Goal: Participate in discussion

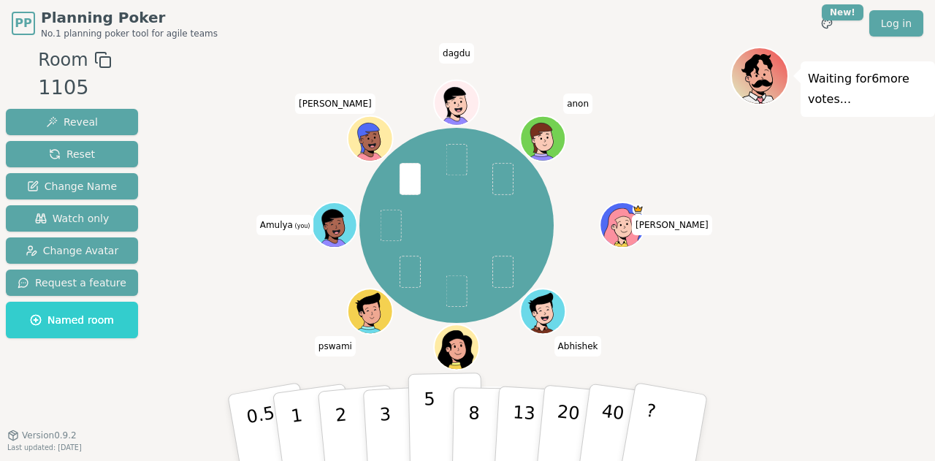
click at [423, 429] on button "5" at bounding box center [446, 428] width 75 height 111
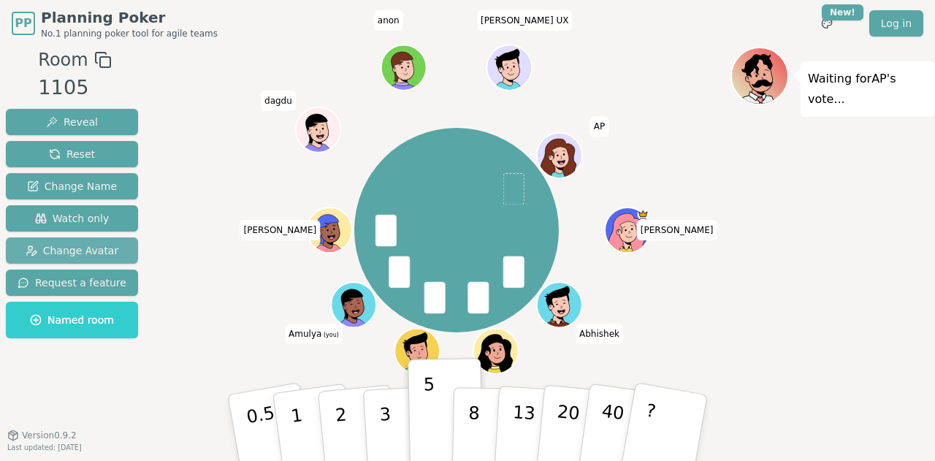
click at [82, 256] on span "Change Avatar" at bounding box center [73, 250] width 94 height 15
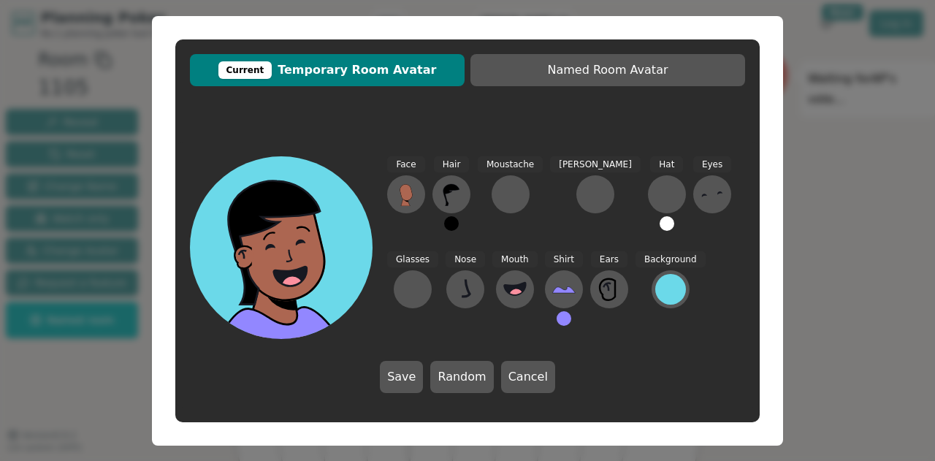
click at [451, 224] on button at bounding box center [451, 223] width 15 height 15
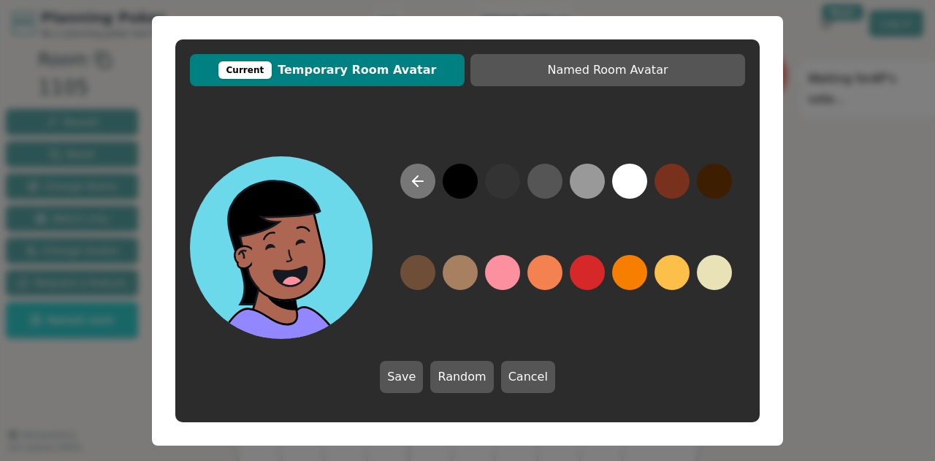
click at [419, 176] on icon at bounding box center [418, 181] width 18 height 18
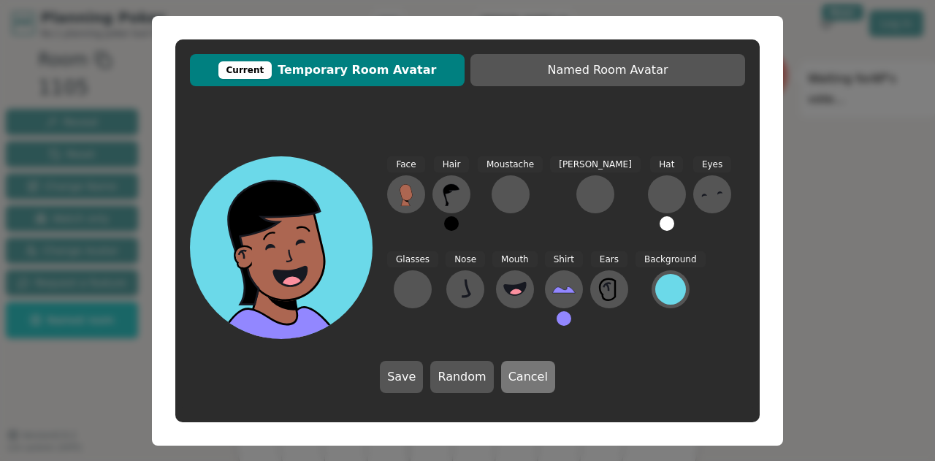
click at [512, 379] on button "Cancel" at bounding box center [528, 377] width 54 height 32
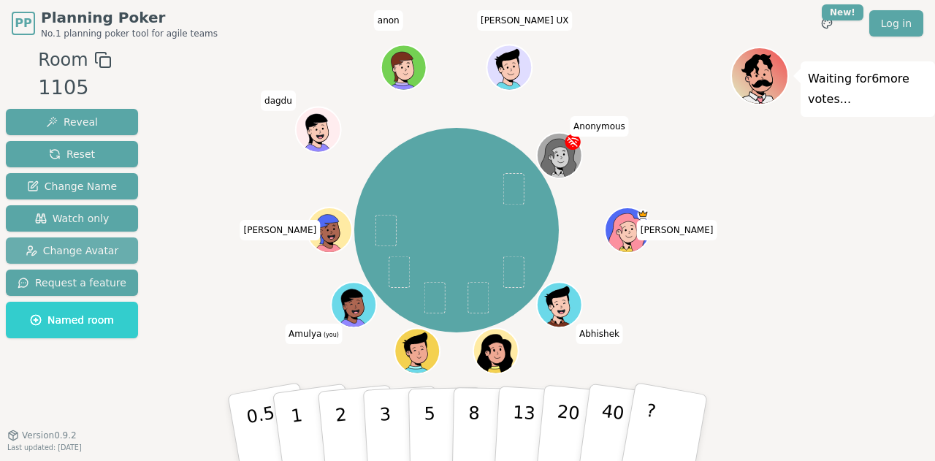
click at [52, 251] on span "Change Avatar" at bounding box center [73, 250] width 94 height 15
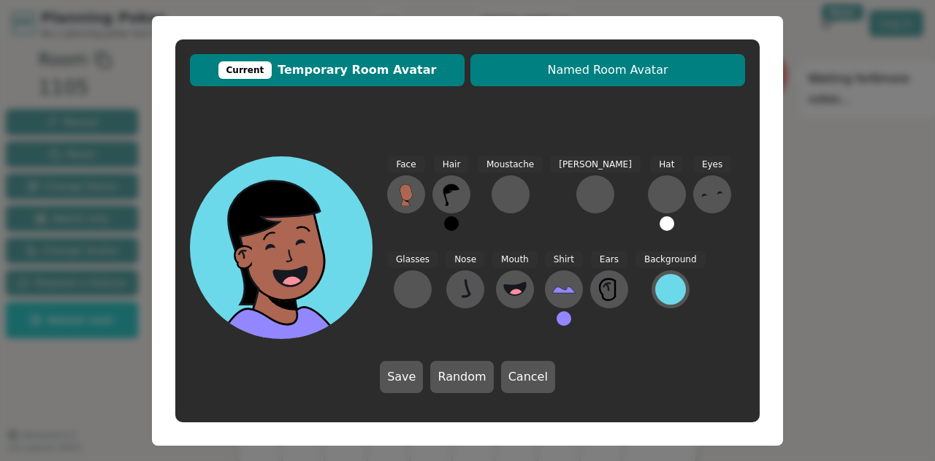
click at [601, 78] on span "Named Room Avatar" at bounding box center [608, 70] width 260 height 18
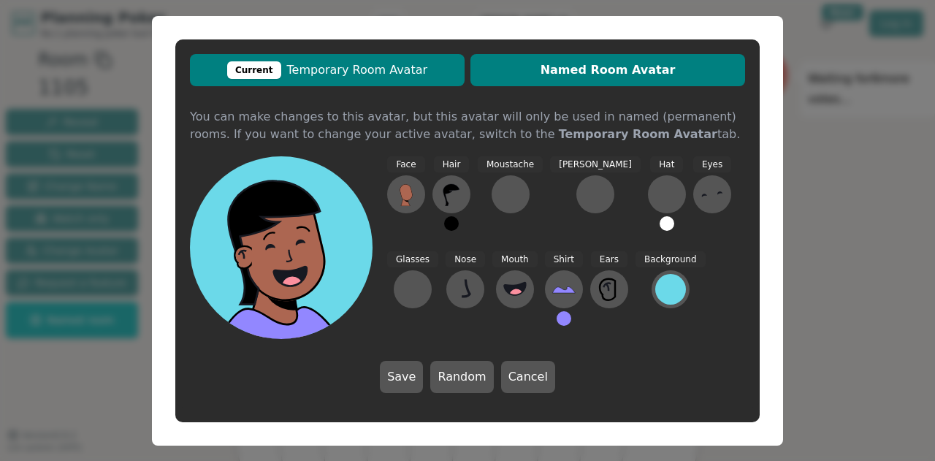
click at [408, 78] on span "Current Temporary Room Avatar" at bounding box center [327, 70] width 260 height 18
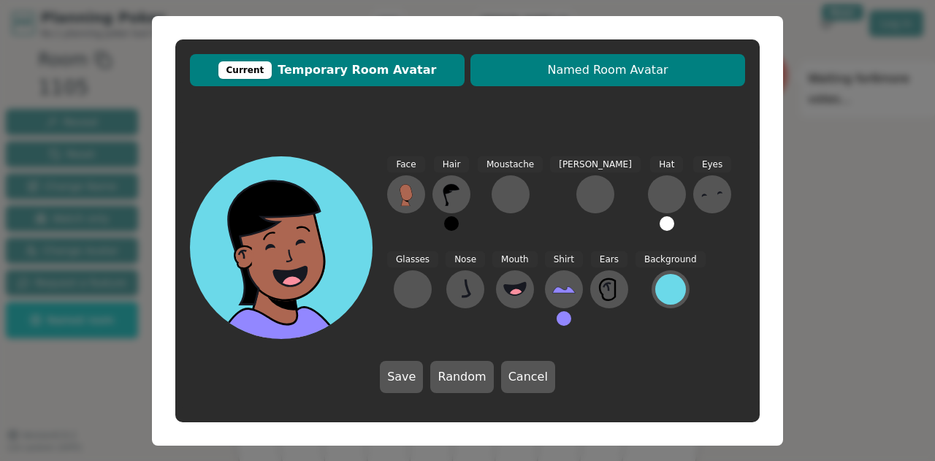
click at [542, 73] on span "Named Room Avatar" at bounding box center [608, 70] width 260 height 18
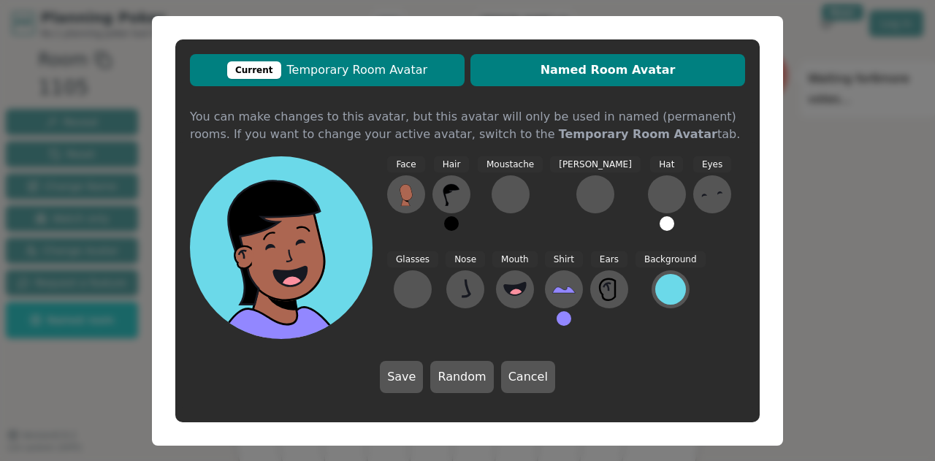
click at [432, 74] on span "Current Temporary Room Avatar" at bounding box center [327, 70] width 260 height 18
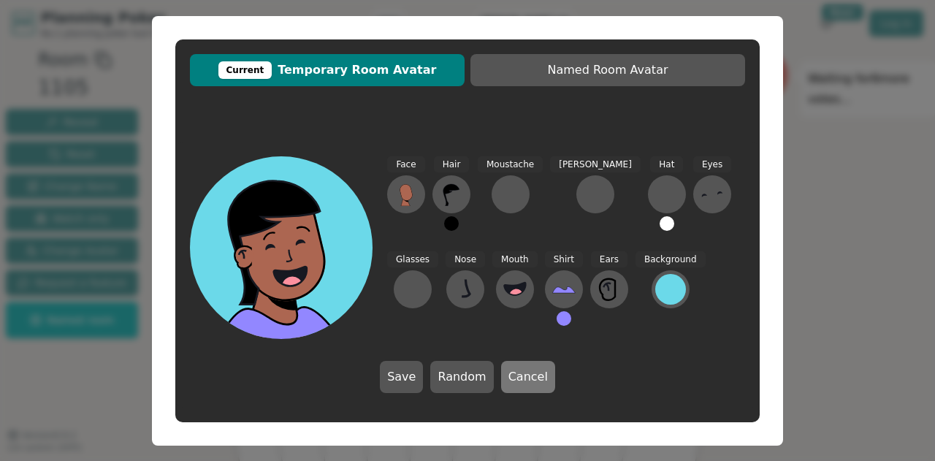
click at [531, 375] on button "Cancel" at bounding box center [528, 377] width 54 height 32
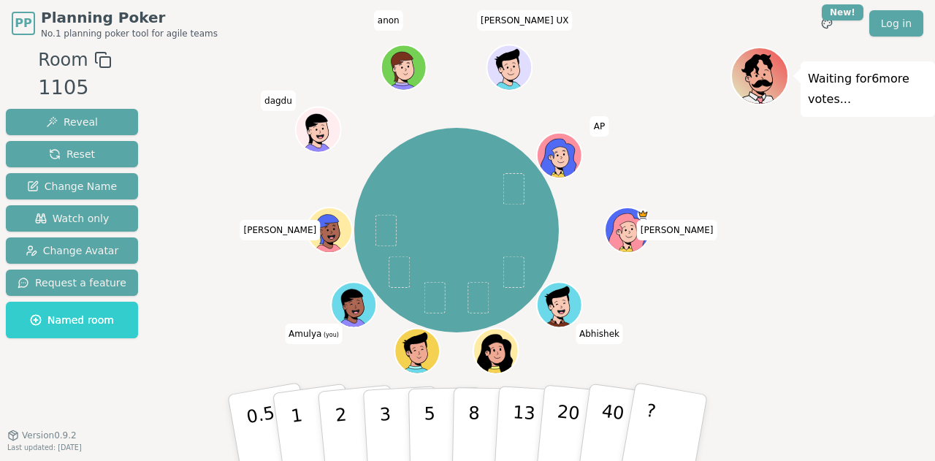
drag, startPoint x: 315, startPoint y: 330, endPoint x: 262, endPoint y: 296, distance: 62.8
click at [262, 296] on div "[PERSON_NAME] Abhishek [PERSON_NAME] pswami Amulya (you) [PERSON_NAME] anon [PE…" at bounding box center [457, 230] width 548 height 314
drag, startPoint x: 347, startPoint y: 298, endPoint x: 262, endPoint y: 314, distance: 87.0
click at [262, 314] on div "[PERSON_NAME] Abhishek [PERSON_NAME] pswami Amulya (you) [PERSON_NAME] anon [PE…" at bounding box center [457, 230] width 548 height 314
click at [513, 429] on p "13" at bounding box center [523, 427] width 27 height 80
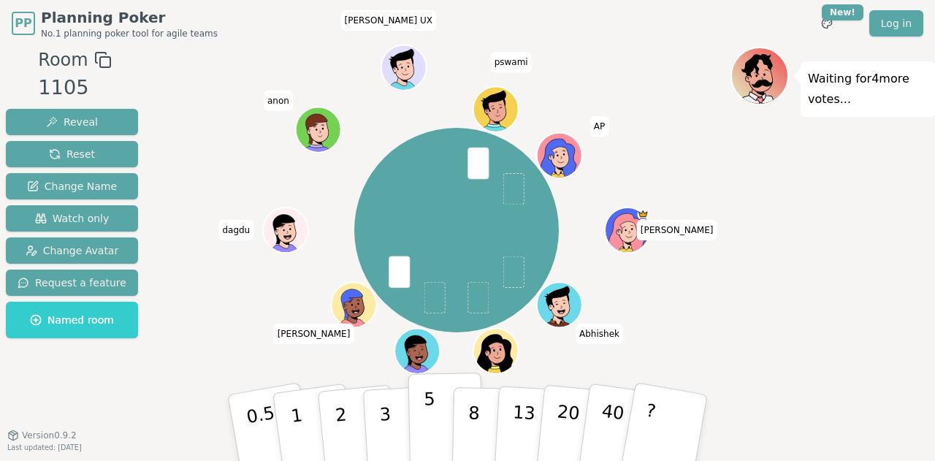
click at [425, 422] on p "5" at bounding box center [430, 428] width 12 height 79
click at [392, 421] on button "3" at bounding box center [402, 428] width 80 height 114
click at [425, 417] on p "5" at bounding box center [430, 428] width 12 height 79
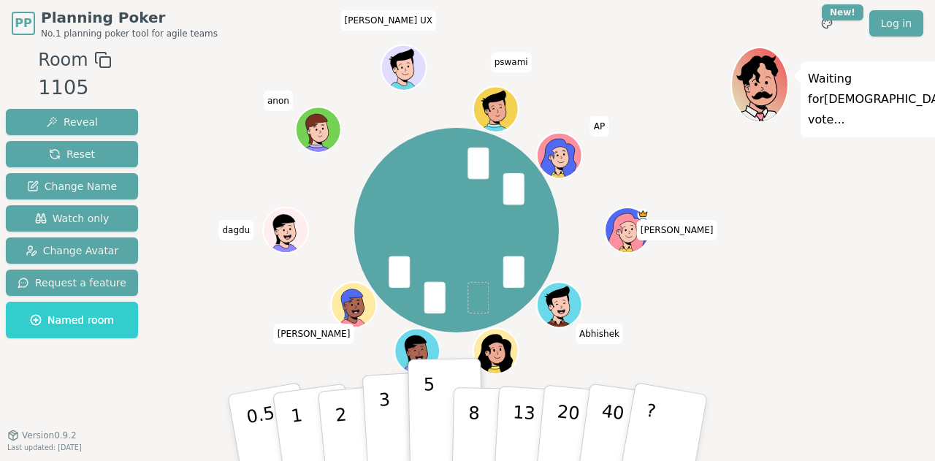
click at [390, 417] on button "3" at bounding box center [402, 428] width 80 height 114
click at [425, 417] on p "5" at bounding box center [430, 428] width 12 height 79
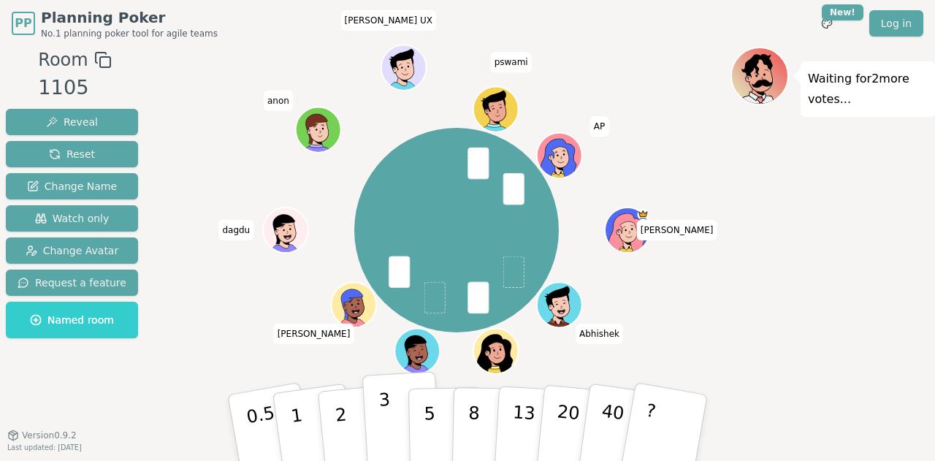
click at [389, 415] on p "3" at bounding box center [387, 430] width 16 height 80
click at [390, 432] on button "3" at bounding box center [402, 428] width 80 height 114
click at [400, 423] on button "3" at bounding box center [402, 428] width 80 height 114
